Goal: Information Seeking & Learning: Find specific fact

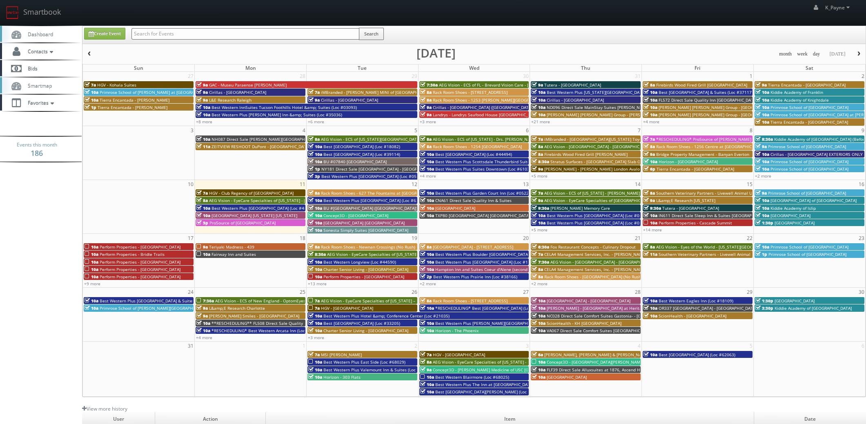
click at [175, 32] on input "text" at bounding box center [245, 33] width 228 height 11
type input "tampa"
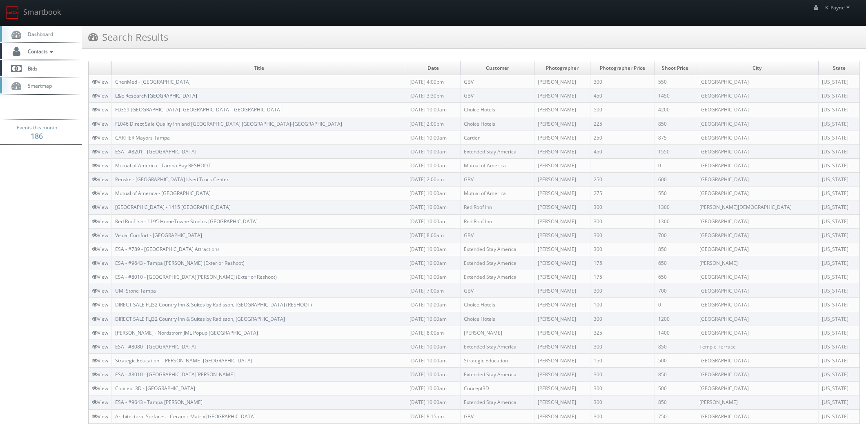
click at [157, 98] on link "L&E Research Tampa" at bounding box center [156, 95] width 82 height 7
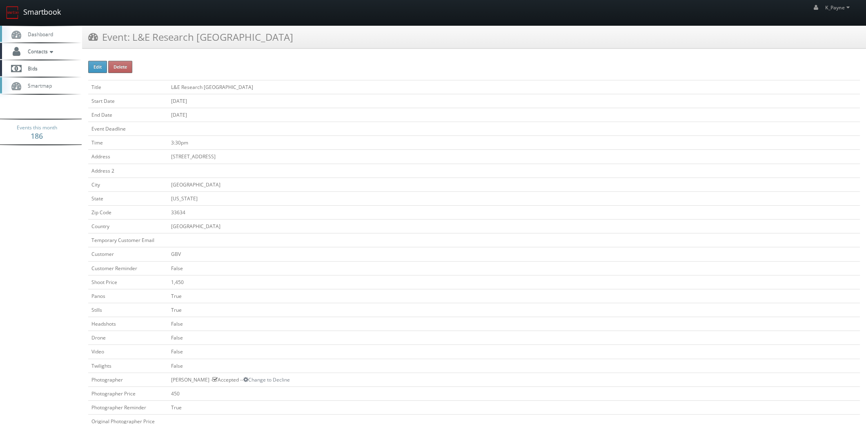
click at [37, 10] on link "Smartbook" at bounding box center [33, 12] width 67 height 25
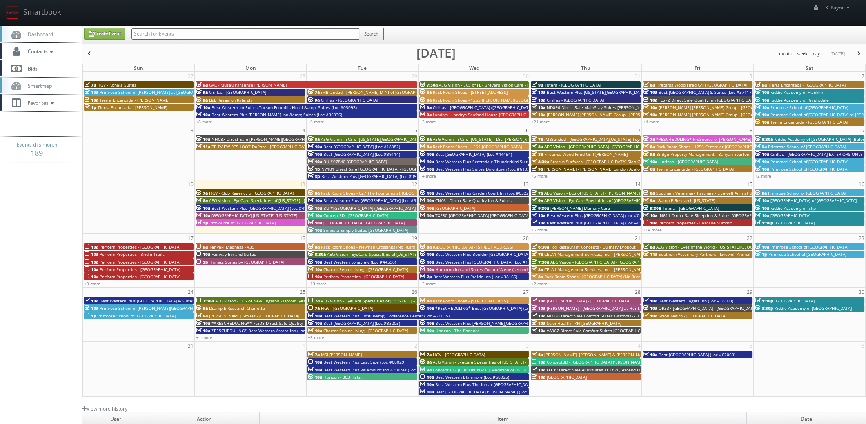
click at [192, 35] on input "text" at bounding box center [245, 33] width 228 height 11
type input "regency square"
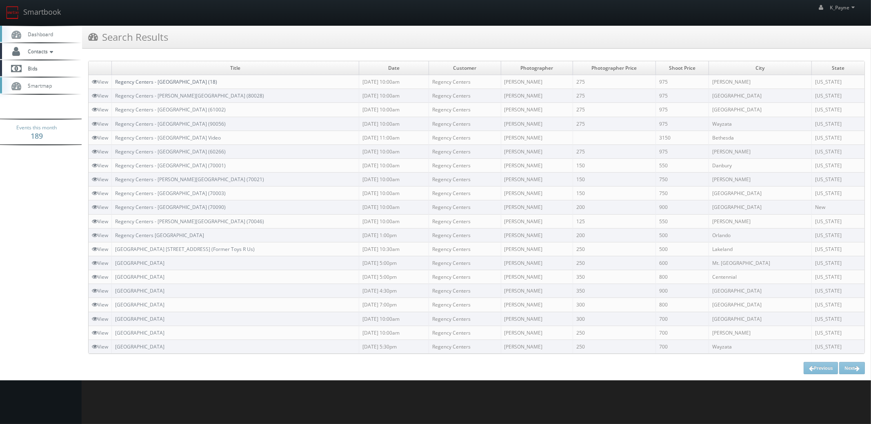
click at [195, 81] on link "Regency Centers - [GEOGRAPHIC_DATA] (18)" at bounding box center [166, 81] width 102 height 7
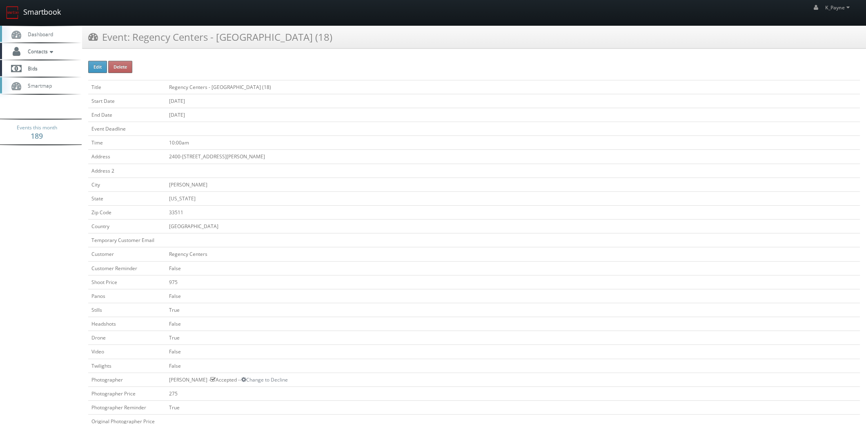
click at [36, 13] on link "Smartbook" at bounding box center [33, 12] width 67 height 25
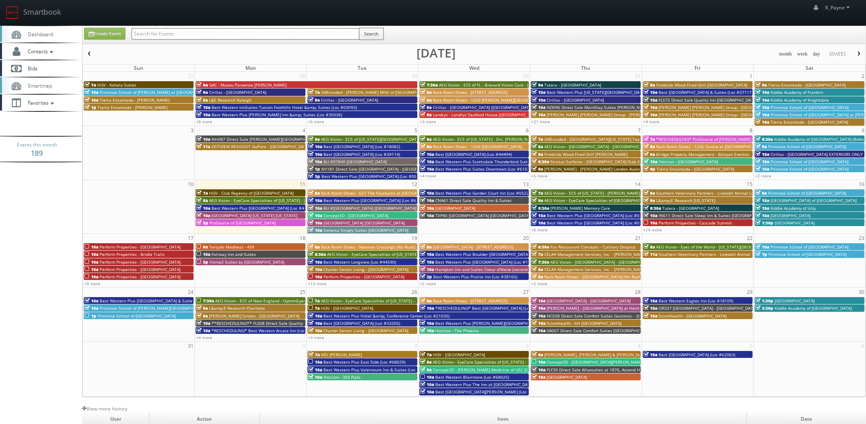
click at [145, 31] on input "text" at bounding box center [245, 33] width 228 height 11
type input "lookout"
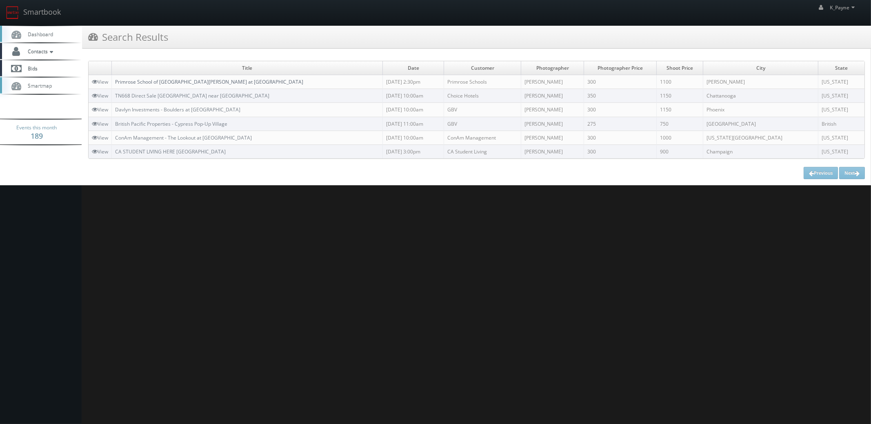
click at [200, 81] on link "Primrose School of North Richardson at Lookout" at bounding box center [209, 81] width 188 height 7
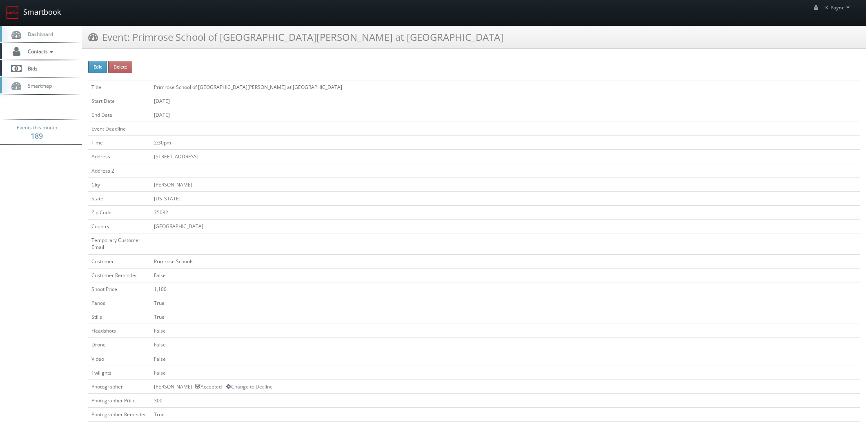
click at [36, 15] on link "Smartbook" at bounding box center [33, 12] width 67 height 25
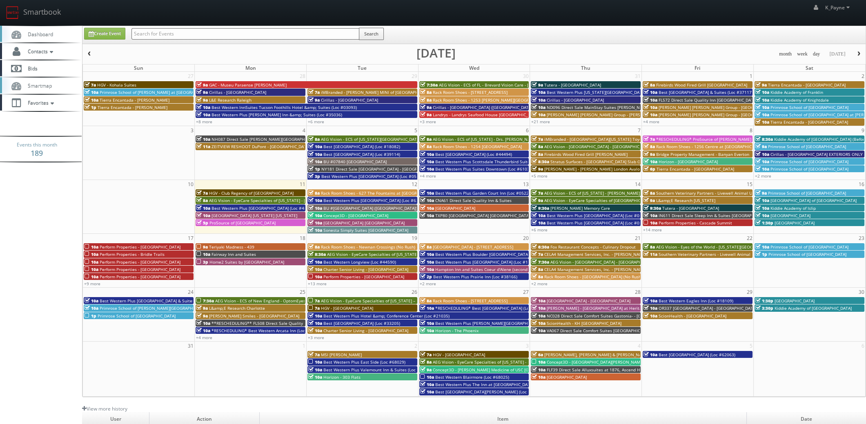
drag, startPoint x: 198, startPoint y: 38, endPoint x: 193, endPoint y: 38, distance: 4.5
click at [198, 38] on input "text" at bounding box center [245, 33] width 228 height 11
type input "bryant"
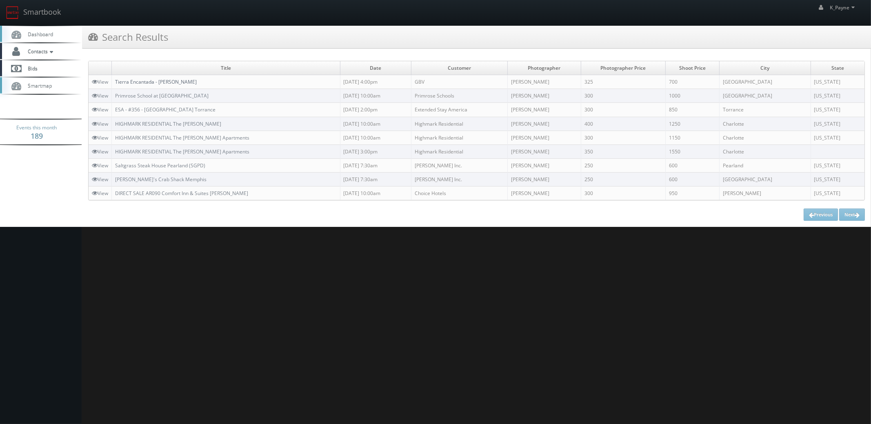
click at [163, 81] on link "Tierra Encantada - [PERSON_NAME]" at bounding box center [156, 81] width 82 height 7
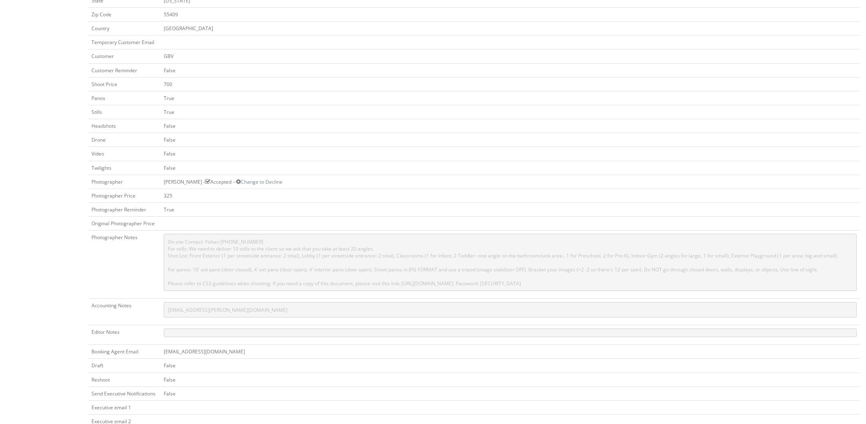
scroll to position [245, 0]
